Goal: Information Seeking & Learning: Understand process/instructions

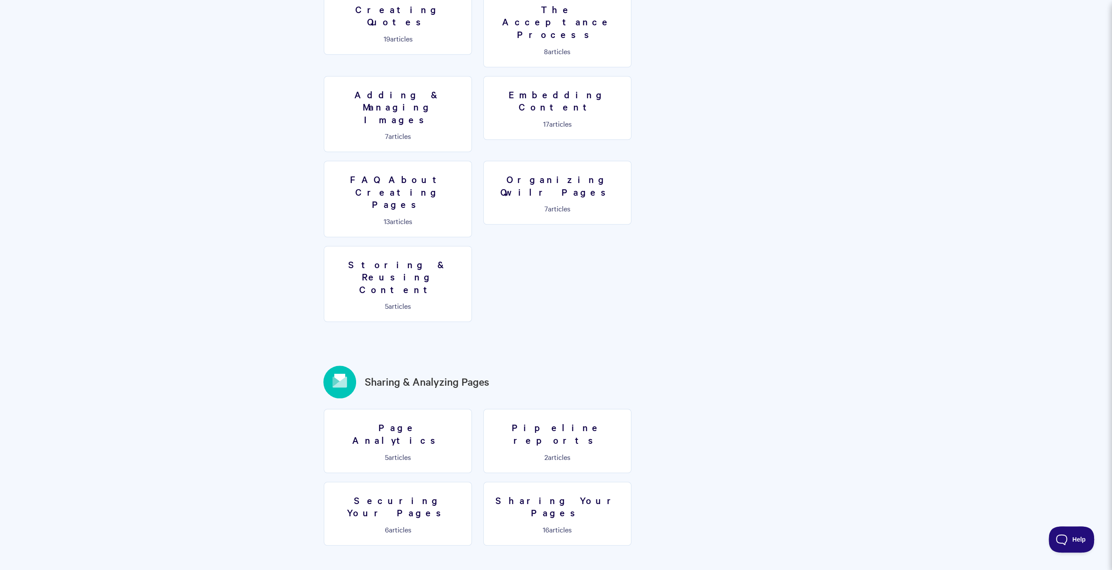
scroll to position [830, 0]
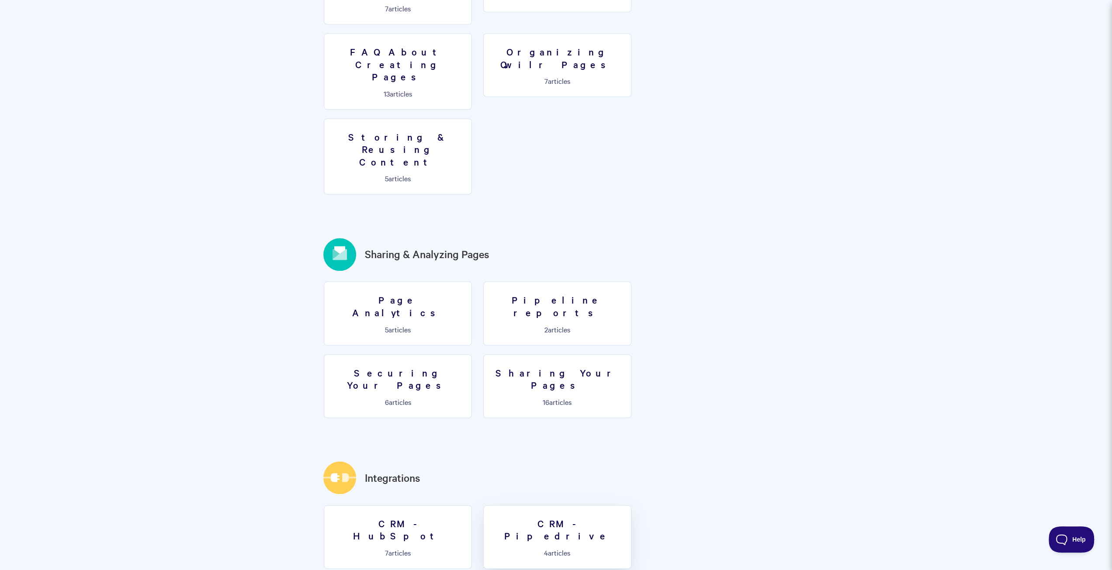
click at [566, 517] on h3 "CRM - Pipedrive" at bounding box center [557, 529] width 137 height 25
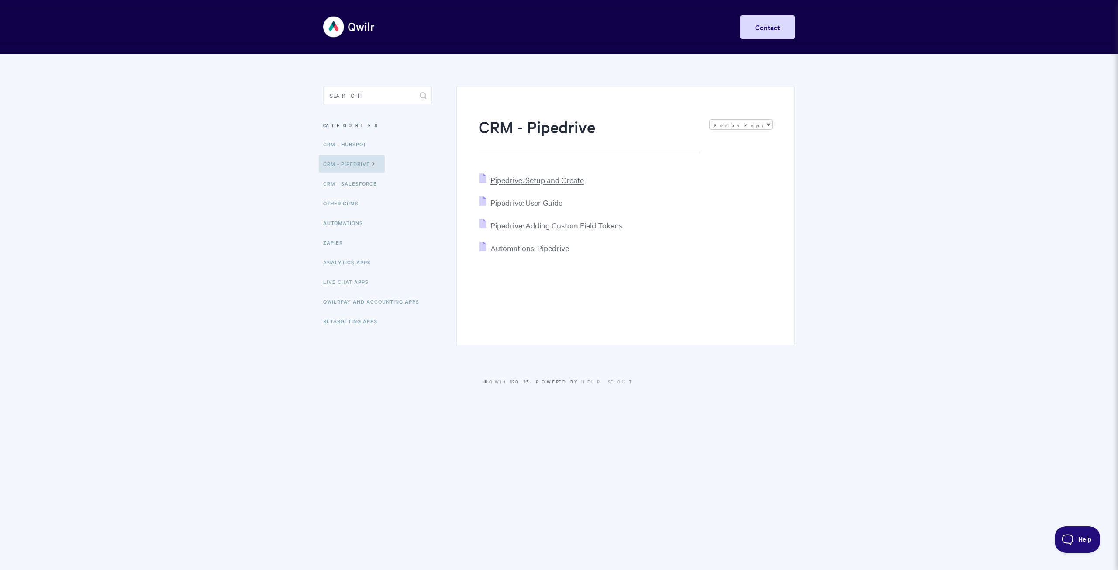
click at [547, 177] on span "Pipedrive: Setup and Create" at bounding box center [537, 180] width 93 height 10
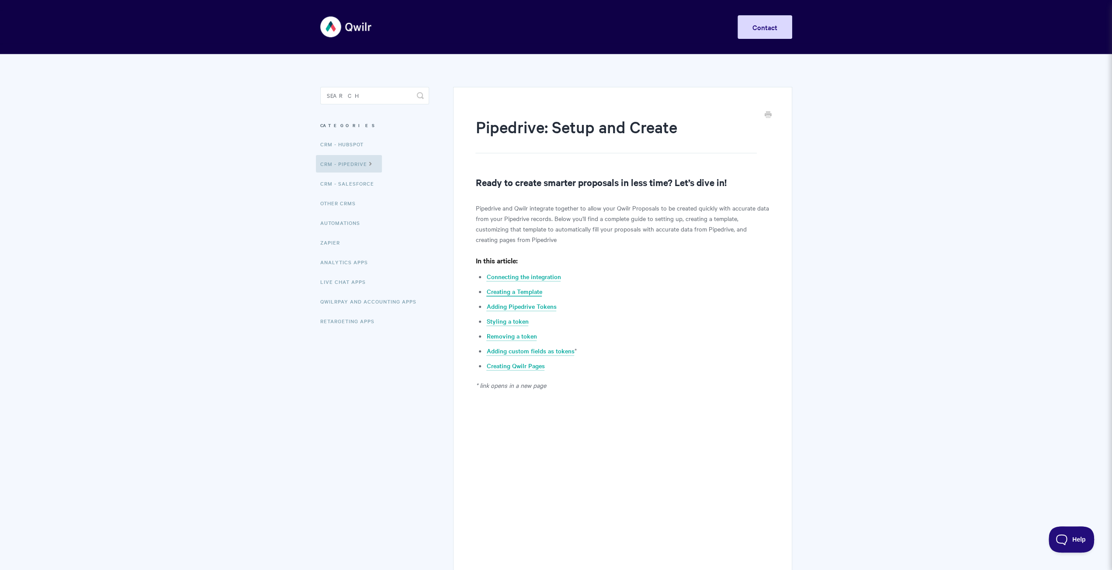
click at [524, 291] on link "Creating a Template" at bounding box center [513, 292] width 55 height 10
click at [531, 367] on link "Creating Qwilr Pages" at bounding box center [515, 366] width 58 height 10
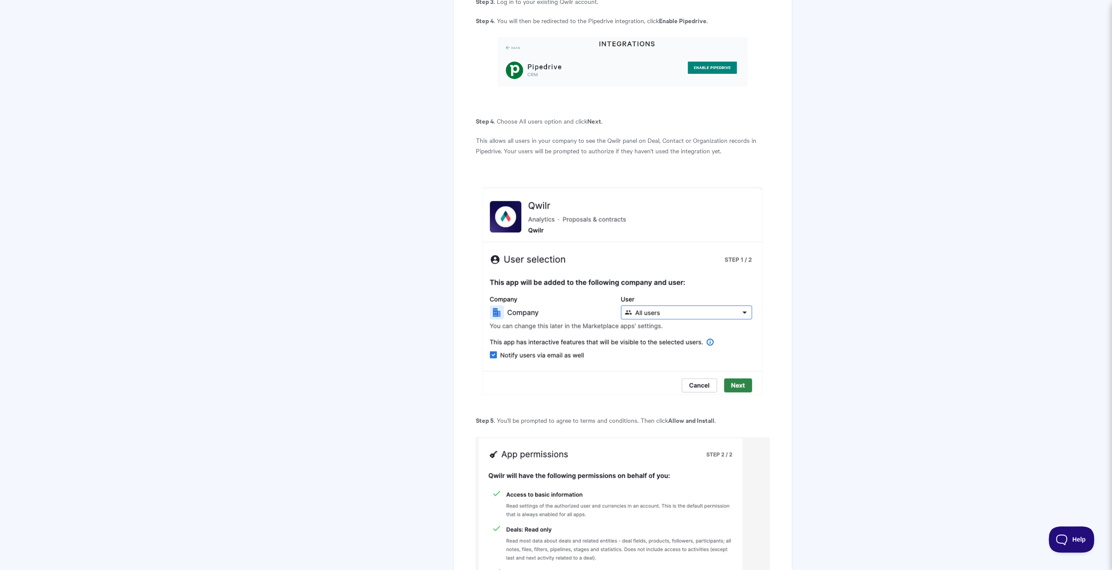
scroll to position [699, 0]
